Goal: Task Accomplishment & Management: Use online tool/utility

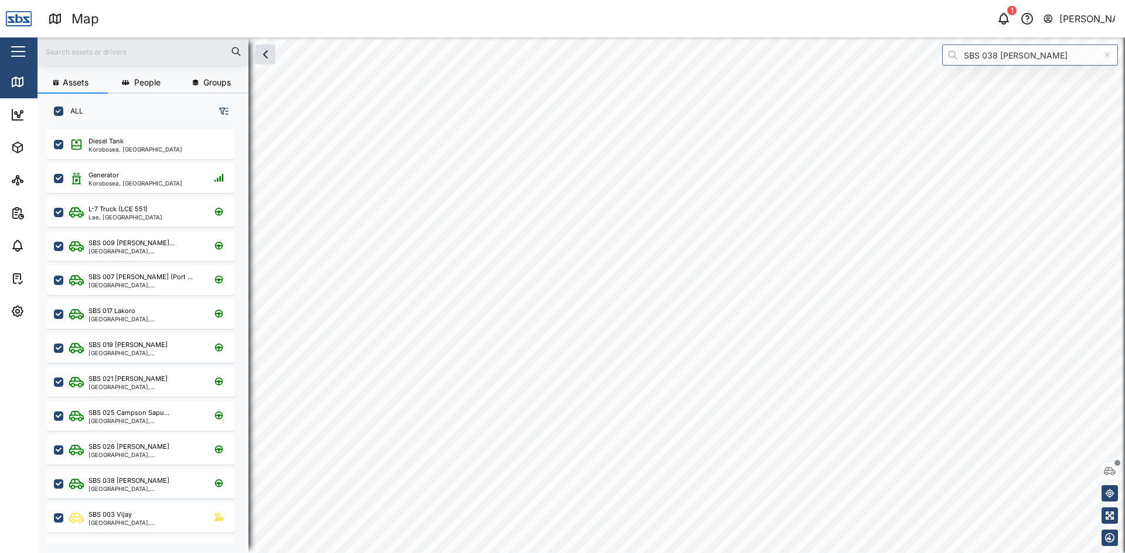
scroll to position [410, 183]
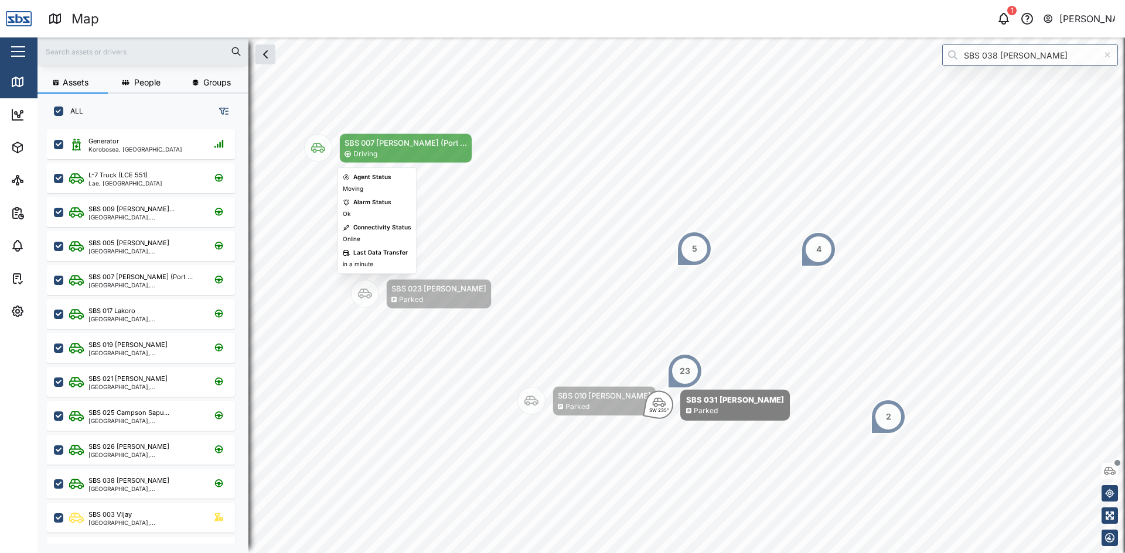
click at [313, 144] on icon "Map marker" at bounding box center [318, 148] width 14 height 10
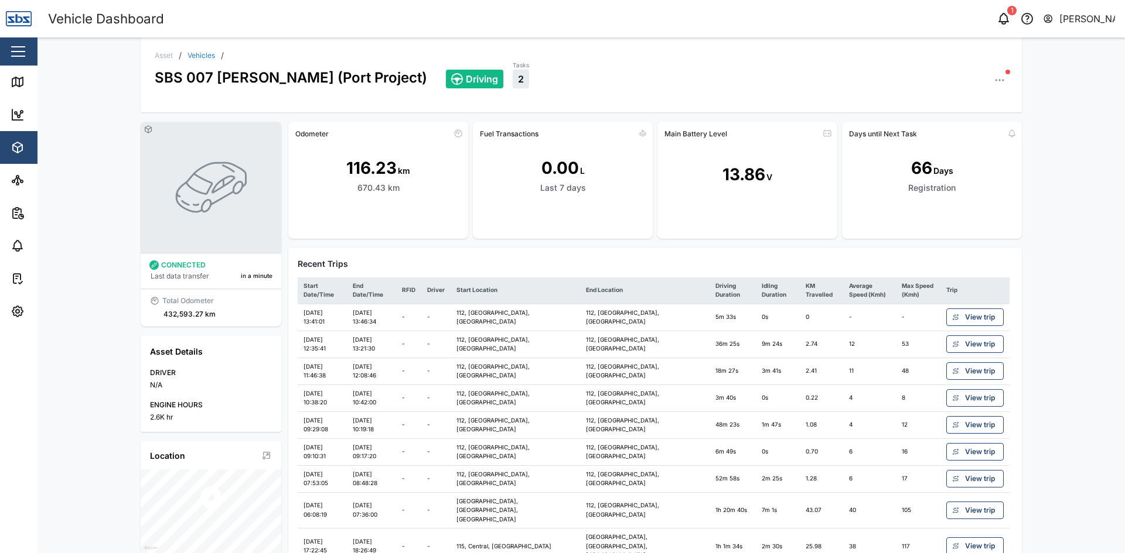
click at [976, 374] on span "View trip" at bounding box center [980, 371] width 30 height 16
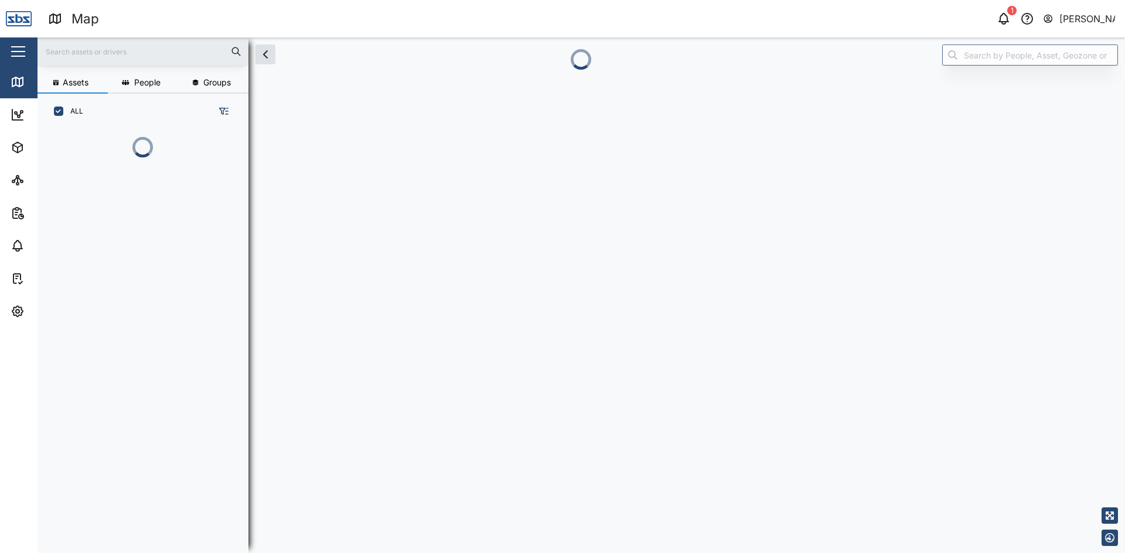
scroll to position [410, 183]
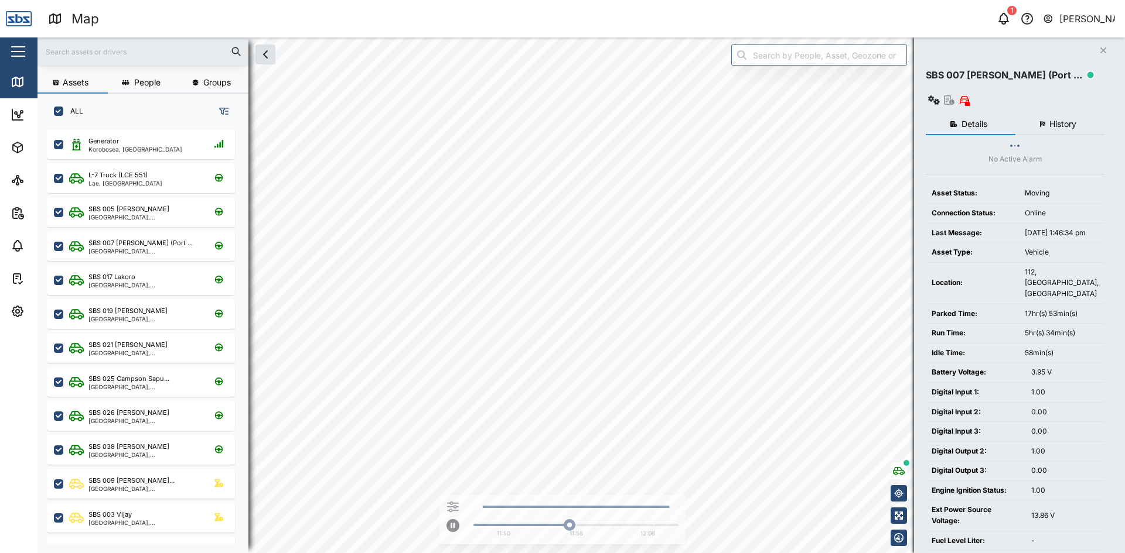
click at [1061, 120] on span "History" at bounding box center [1062, 124] width 27 height 8
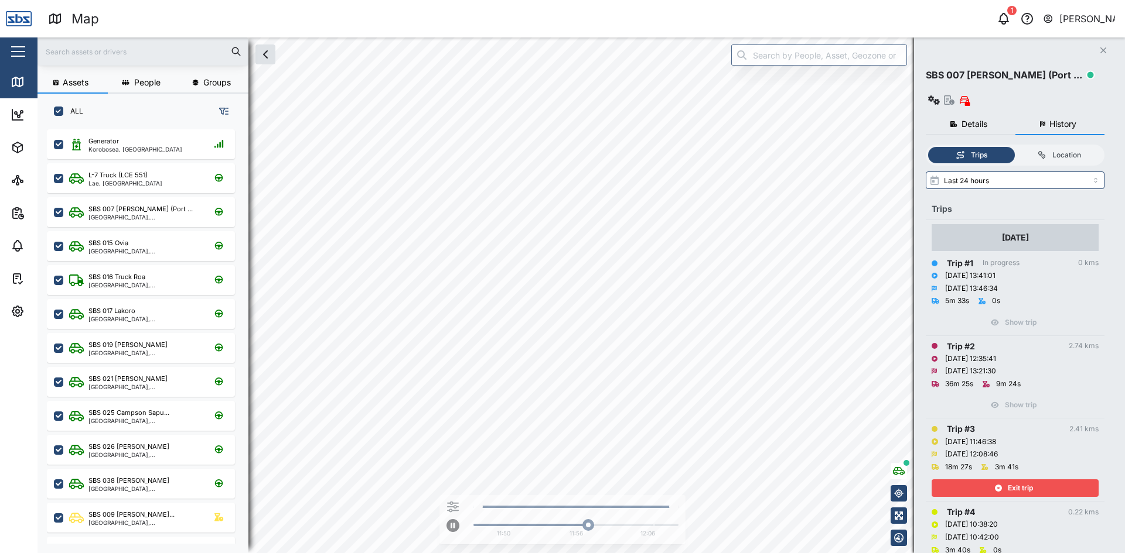
click at [1000, 480] on div "Exit trip" at bounding box center [1013, 488] width 152 height 16
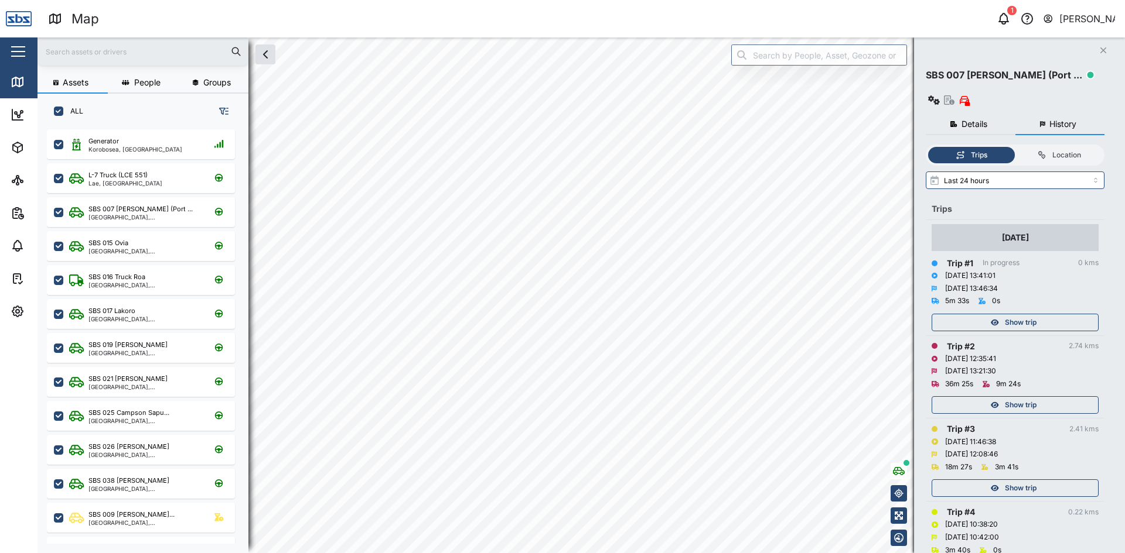
click at [1012, 397] on span "Show trip" at bounding box center [1020, 405] width 32 height 16
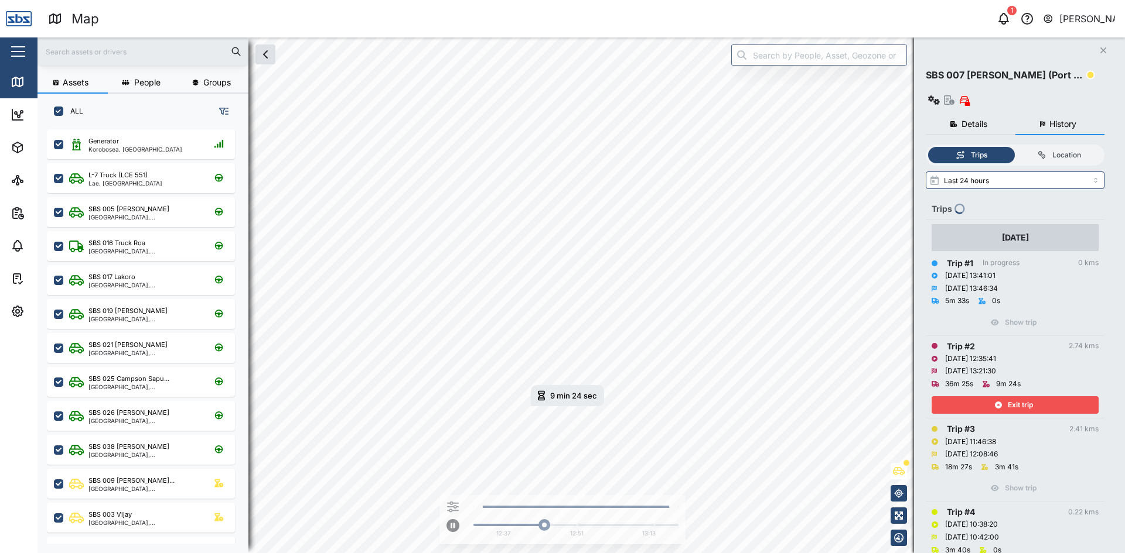
click at [1012, 397] on span "Exit trip" at bounding box center [1019, 405] width 25 height 16
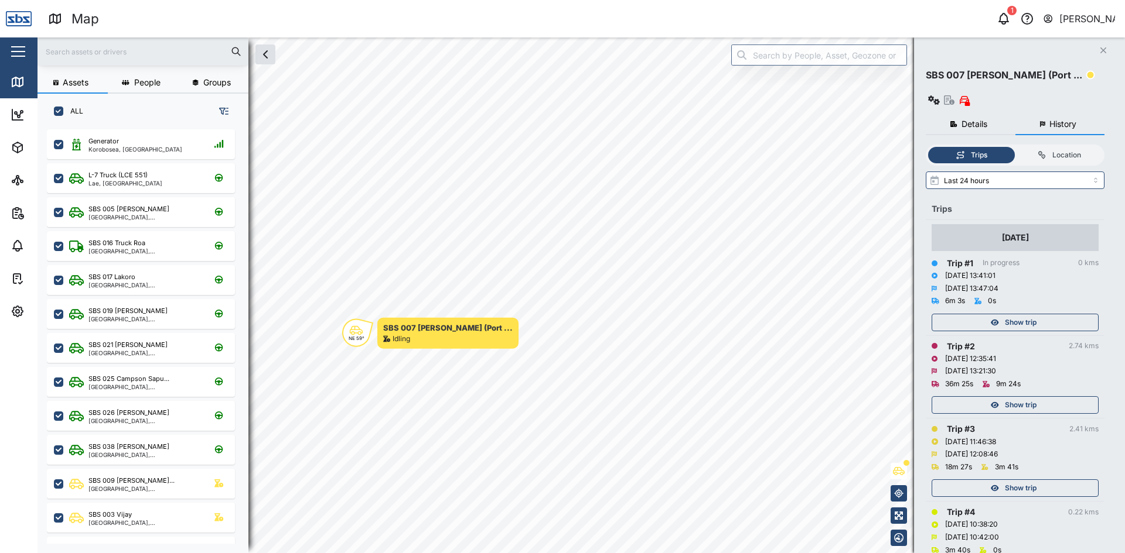
click at [1026, 315] on span "Show trip" at bounding box center [1020, 323] width 32 height 16
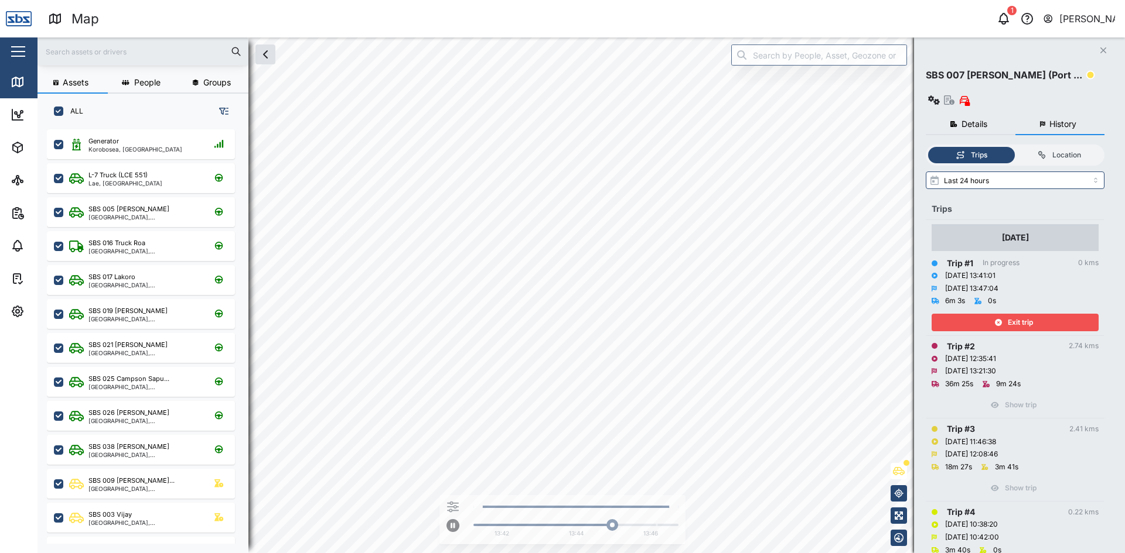
click at [1026, 315] on span "Exit trip" at bounding box center [1019, 323] width 25 height 16
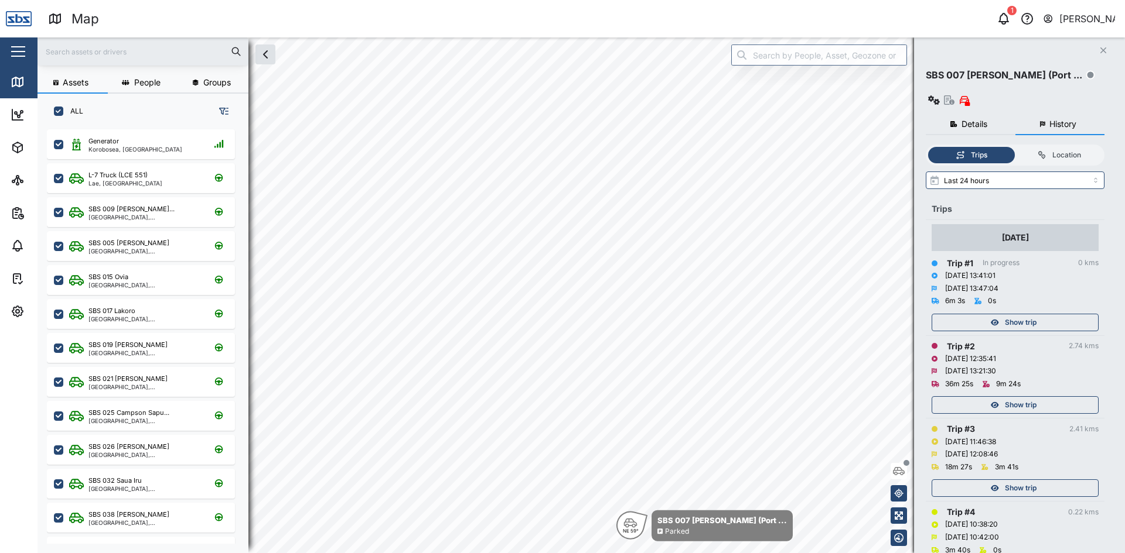
click at [1105, 49] on icon "button" at bounding box center [1103, 50] width 6 height 6
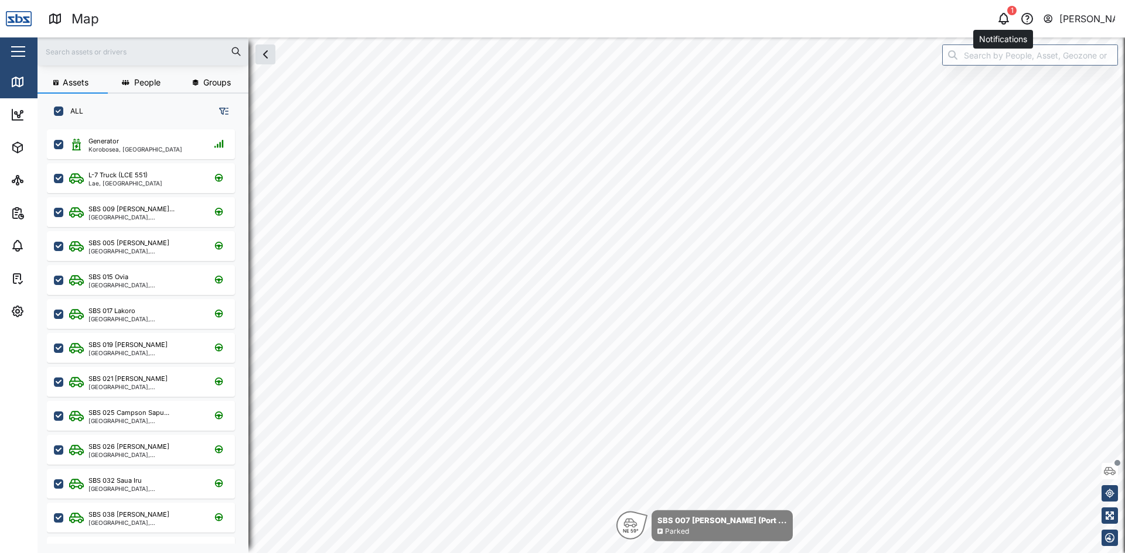
click at [1006, 18] on icon "button" at bounding box center [1003, 19] width 14 height 14
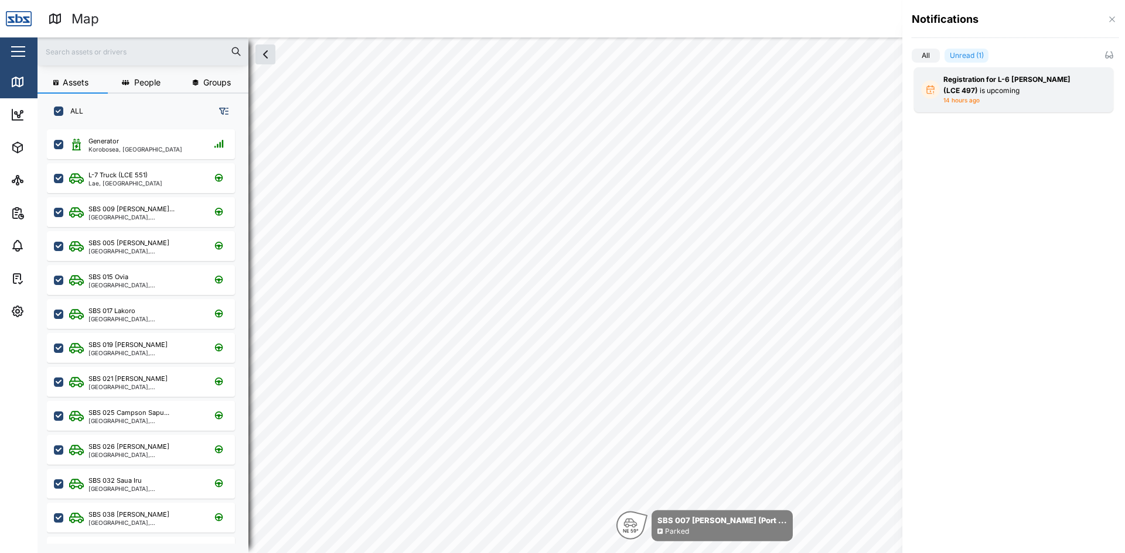
click at [1030, 89] on div "Registration for L-6 [PERSON_NAME] (LCE 497) is upcoming" at bounding box center [1013, 85] width 141 height 22
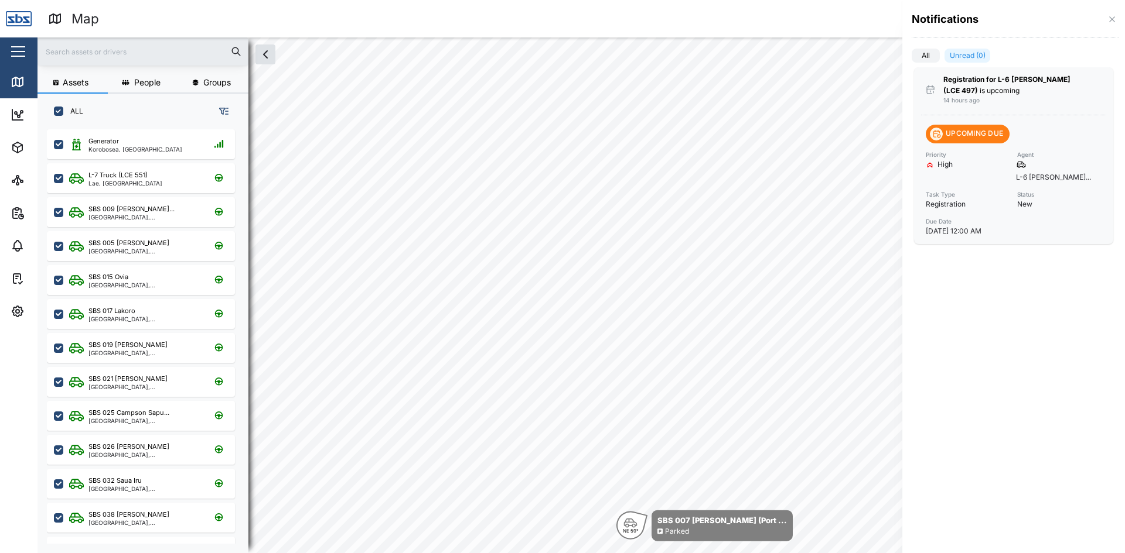
click at [730, 169] on div at bounding box center [562, 276] width 1125 height 553
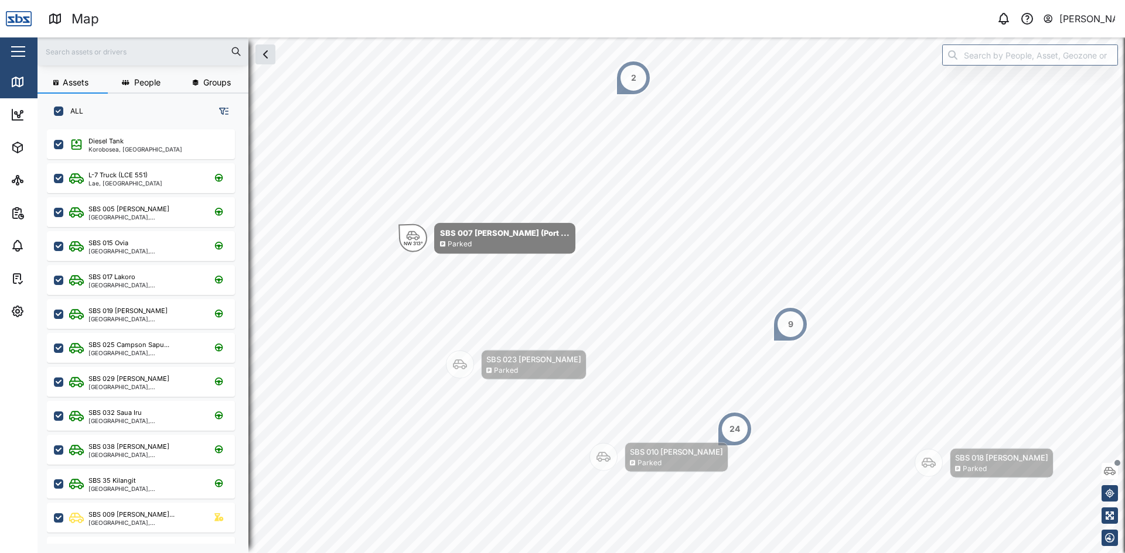
click at [113, 53] on input "text" at bounding box center [143, 52] width 197 height 18
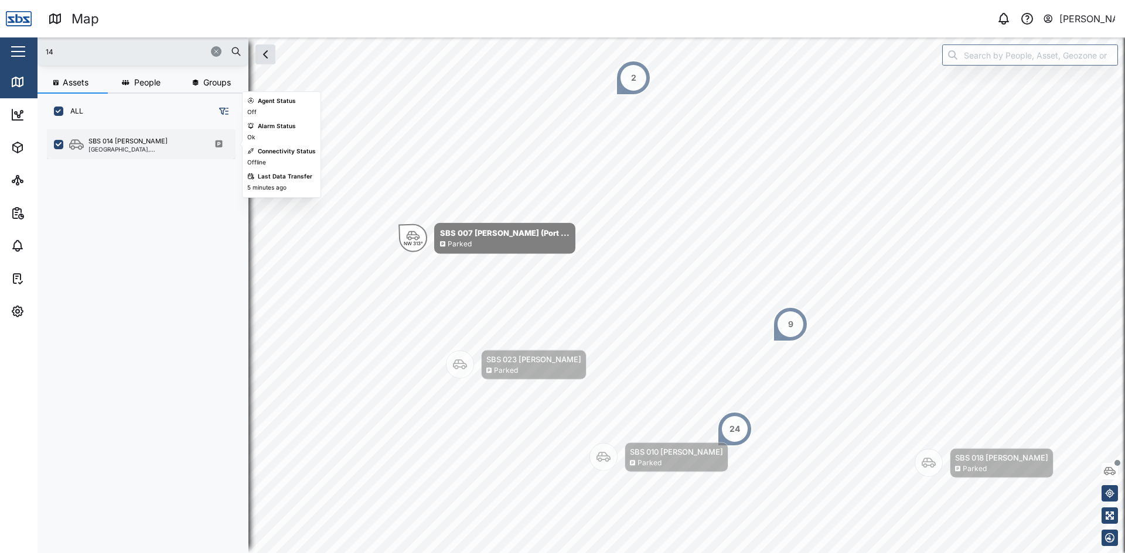
type input "14"
click at [121, 139] on div "SBS 014 [PERSON_NAME]" at bounding box center [127, 141] width 79 height 10
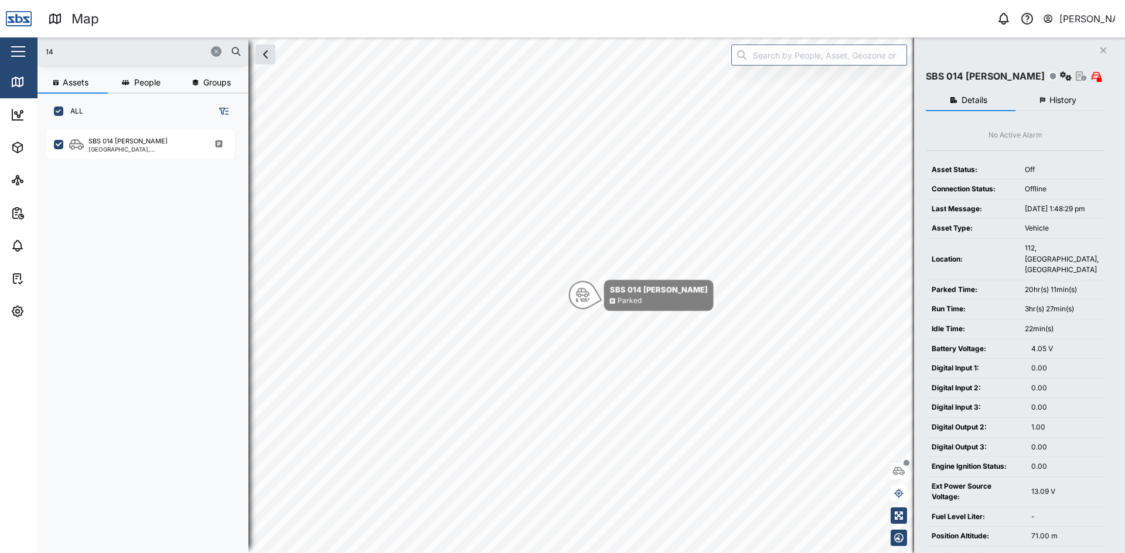
click at [1102, 46] on icon "Close" at bounding box center [1102, 50] width 7 height 9
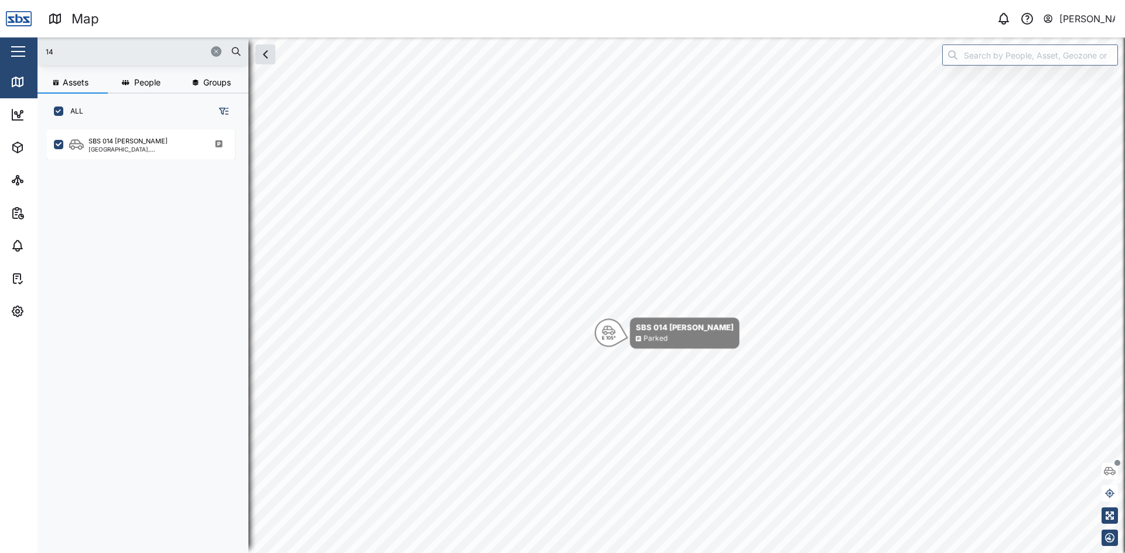
click at [217, 50] on icon "button" at bounding box center [216, 51] width 7 height 7
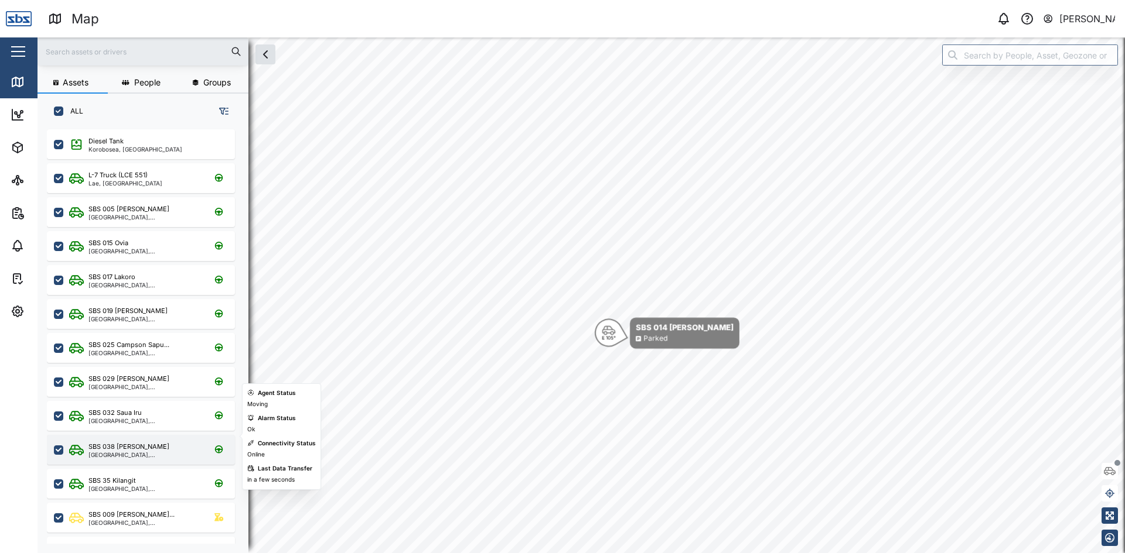
scroll to position [234, 0]
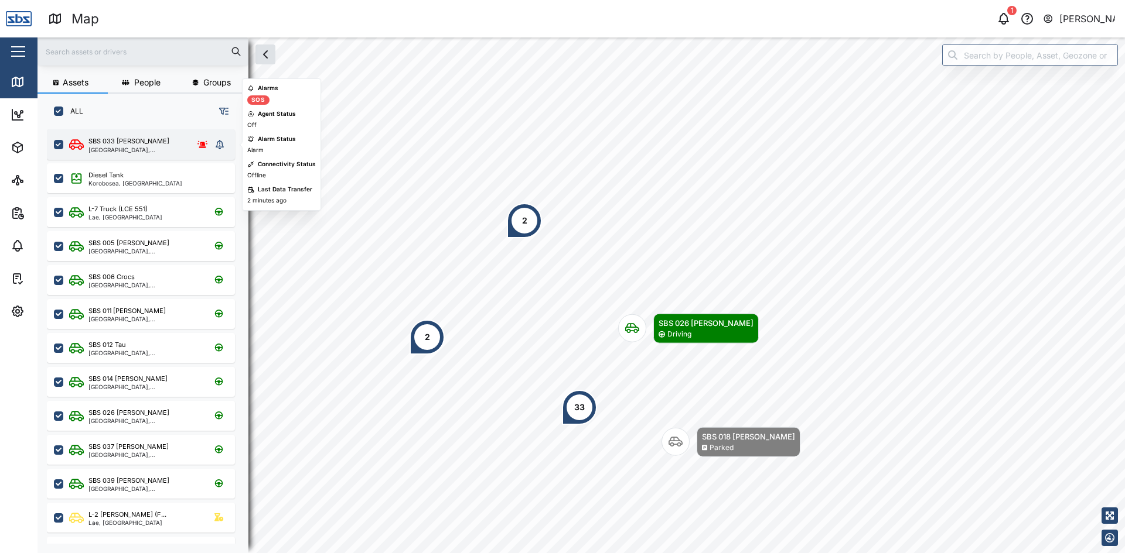
click at [143, 146] on div "SBS 033 [PERSON_NAME]" at bounding box center [135, 141] width 95 height 10
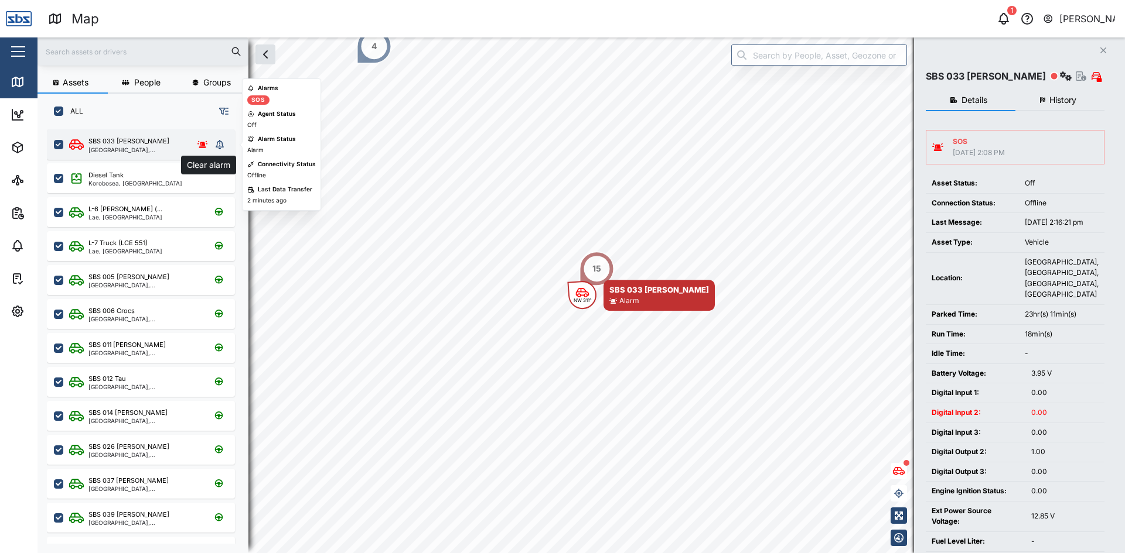
click at [220, 143] on icon "grid" at bounding box center [220, 144] width 8 height 9
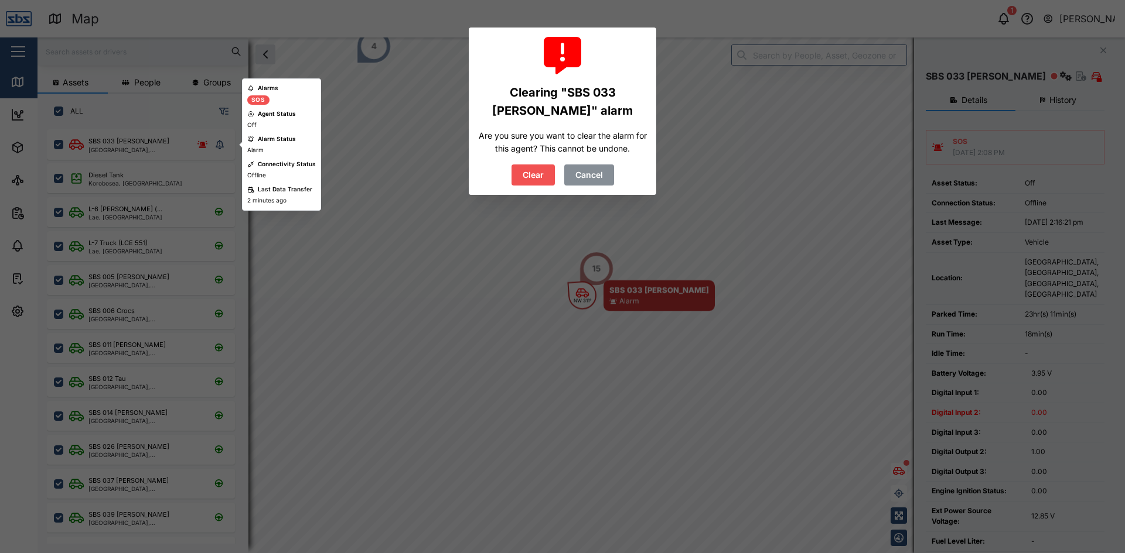
click at [528, 175] on span "Clear" at bounding box center [532, 175] width 21 height 20
